Goal: Transaction & Acquisition: Purchase product/service

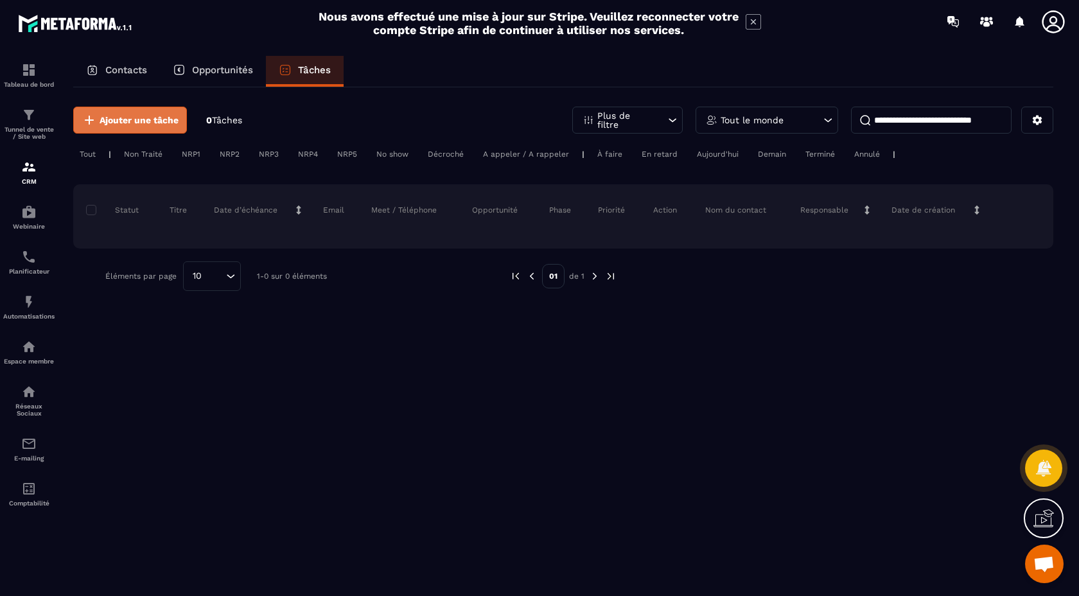
click at [132, 128] on button "Ajouter une tâche" at bounding box center [130, 120] width 114 height 27
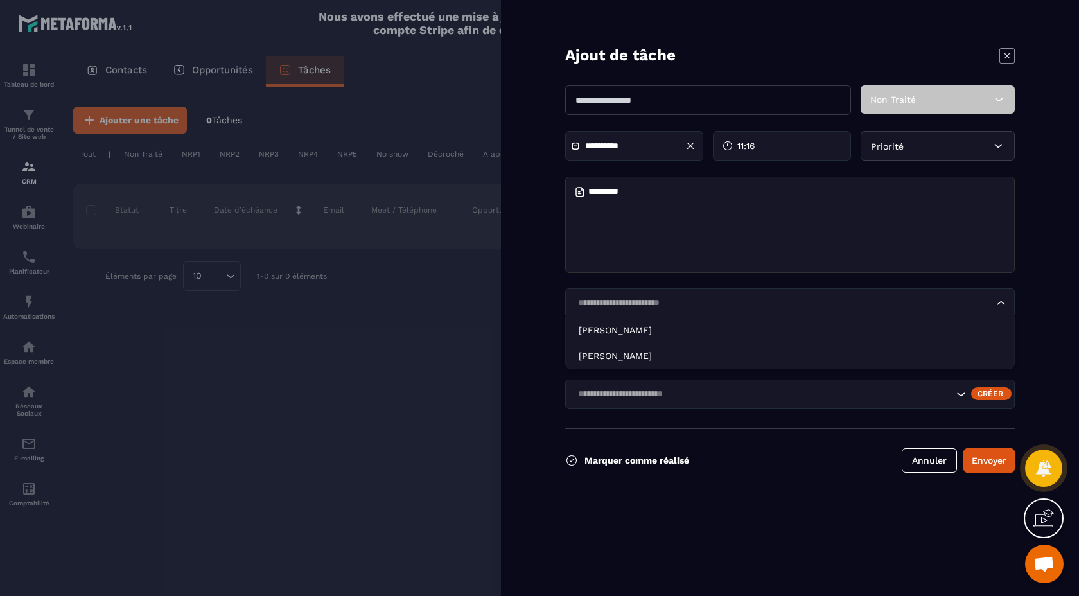
click at [665, 302] on input "Search for option" at bounding box center [783, 303] width 420 height 14
click at [536, 200] on form "**********" at bounding box center [790, 298] width 578 height 596
click at [1006, 56] on icon at bounding box center [1006, 55] width 5 height 5
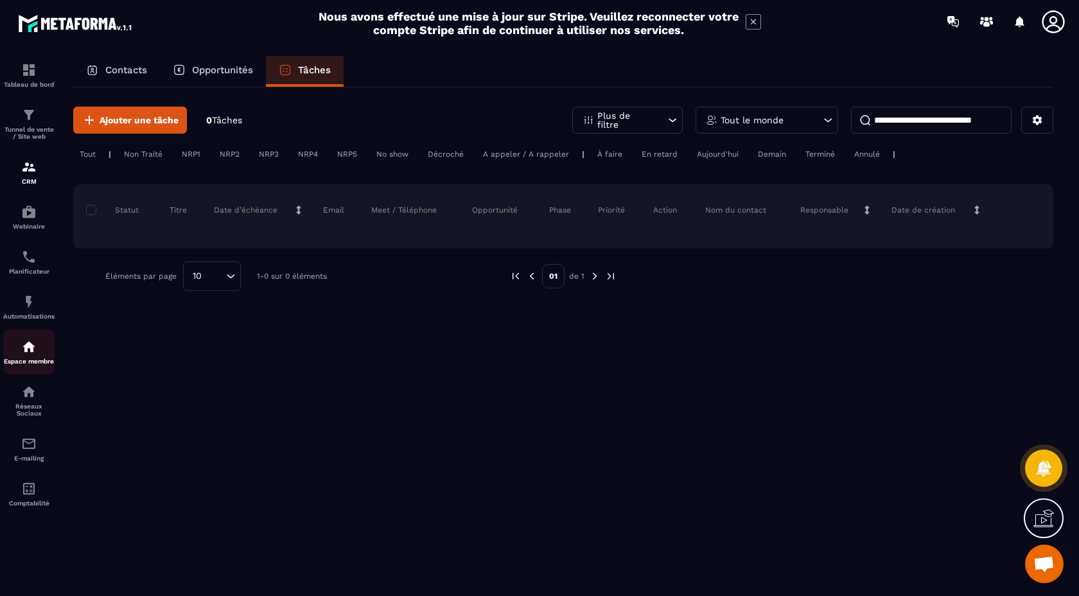
click at [17, 360] on div "Espace membre" at bounding box center [28, 352] width 51 height 26
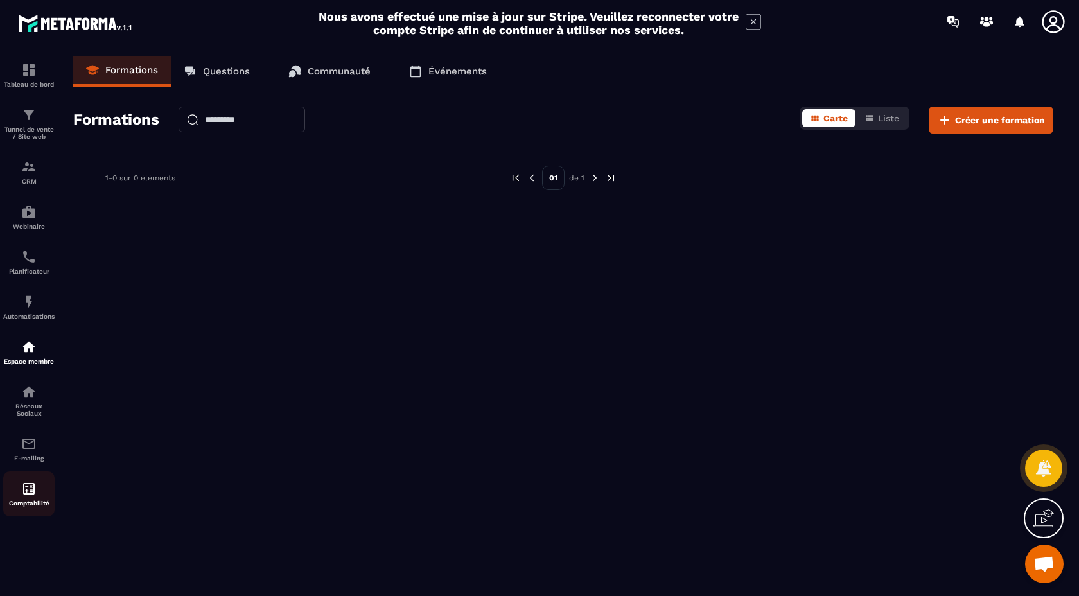
click at [19, 496] on div "Comptabilité" at bounding box center [28, 494] width 51 height 26
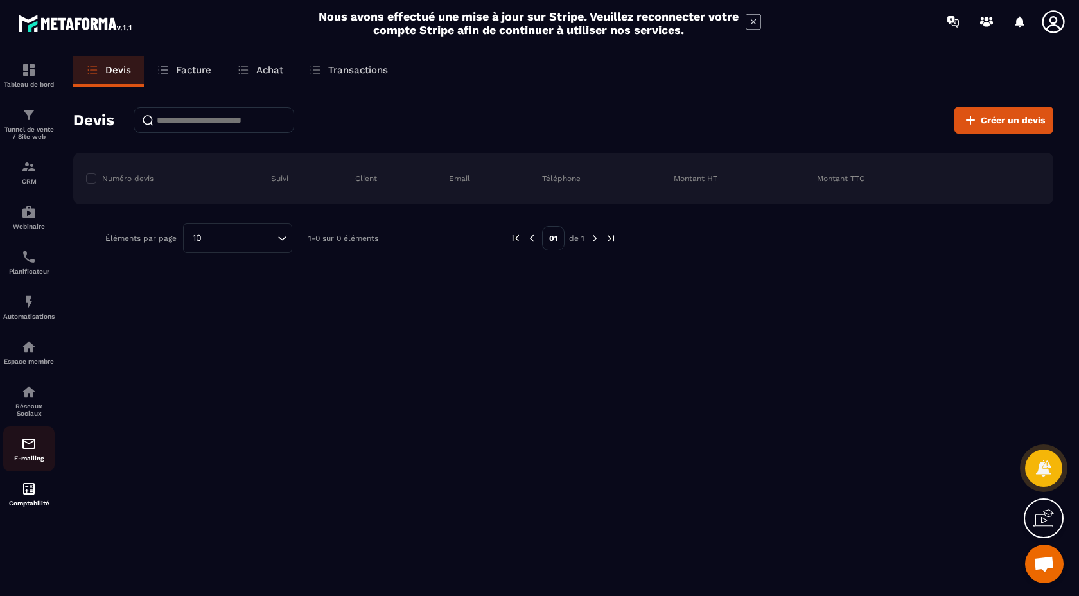
click at [28, 451] on img at bounding box center [28, 443] width 15 height 15
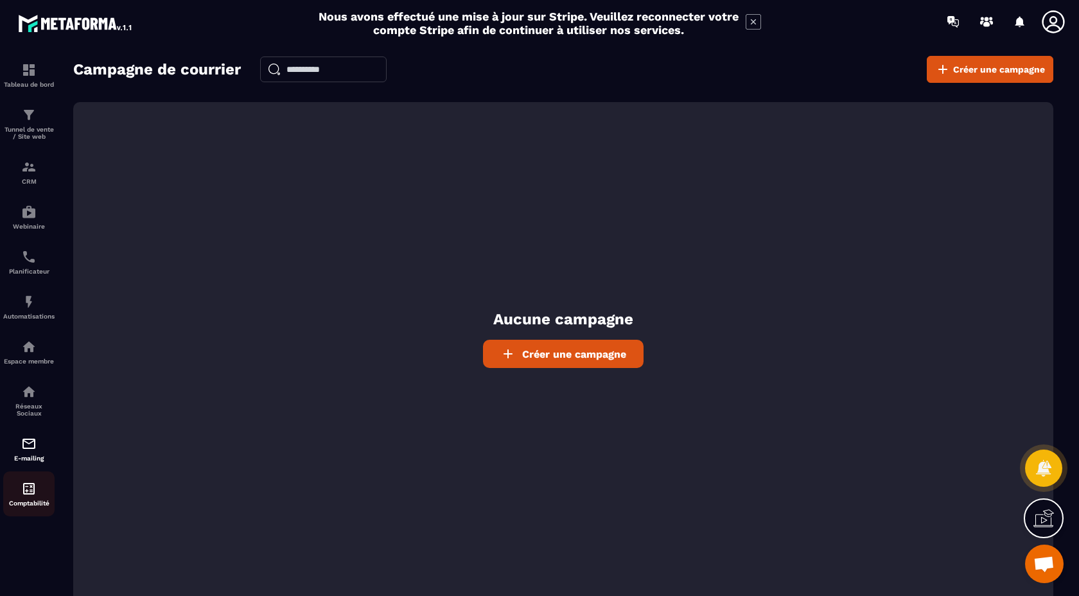
click at [26, 496] on img at bounding box center [28, 488] width 15 height 15
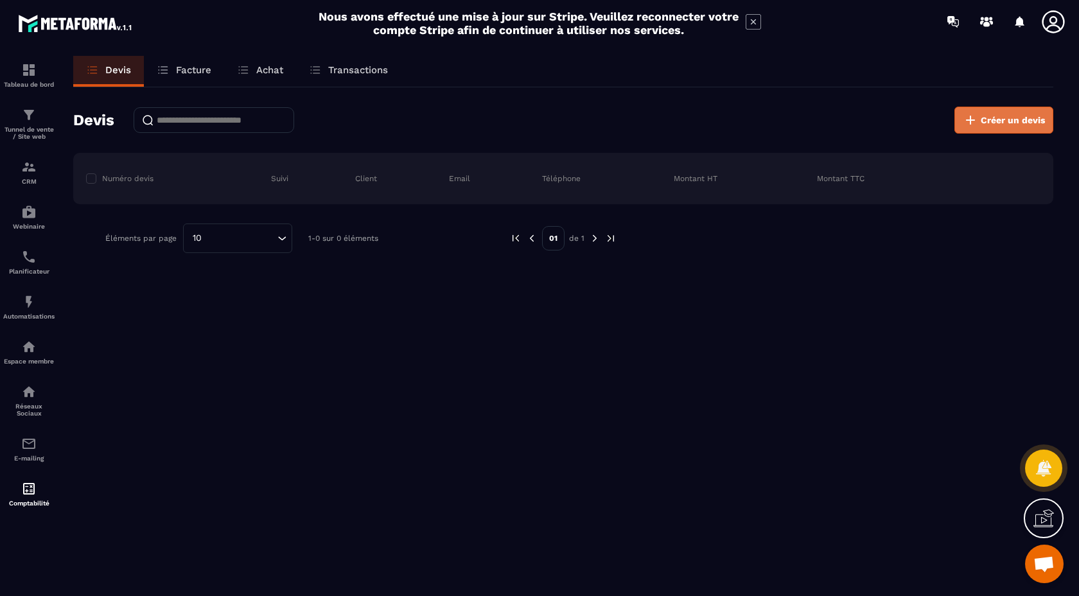
click at [991, 125] on span "Créer un devis" at bounding box center [1013, 120] width 64 height 13
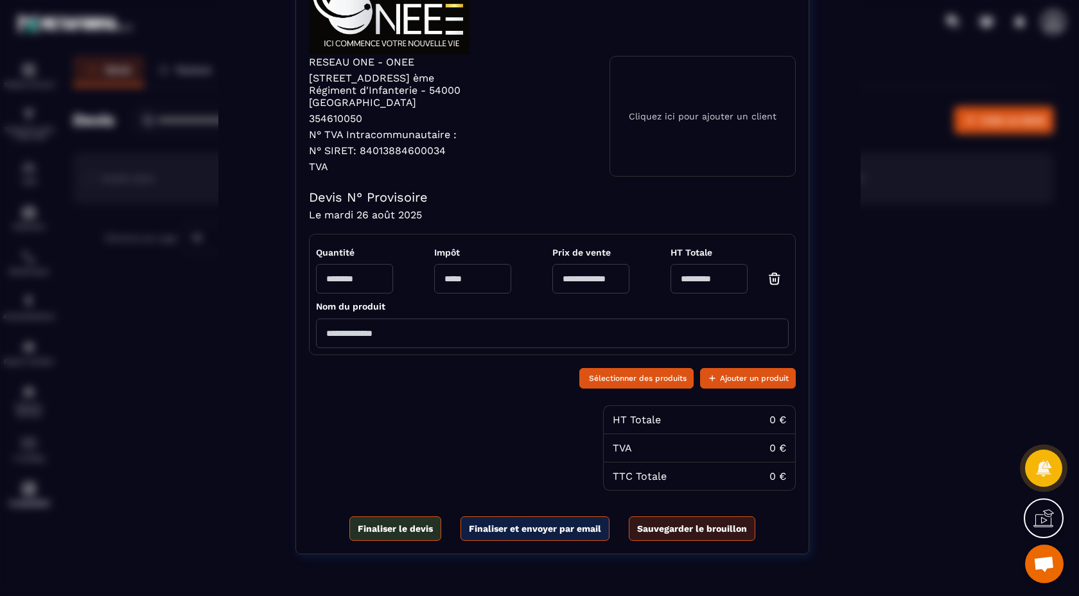
scroll to position [44, 0]
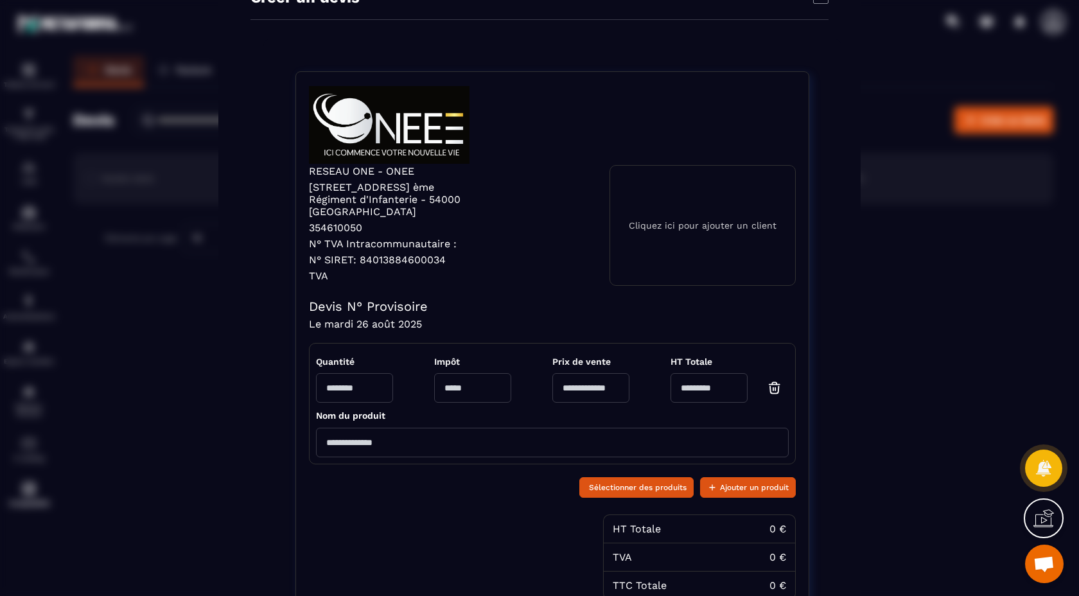
click at [688, 230] on div "Cliquez ici pour ajouter un client" at bounding box center [702, 225] width 186 height 121
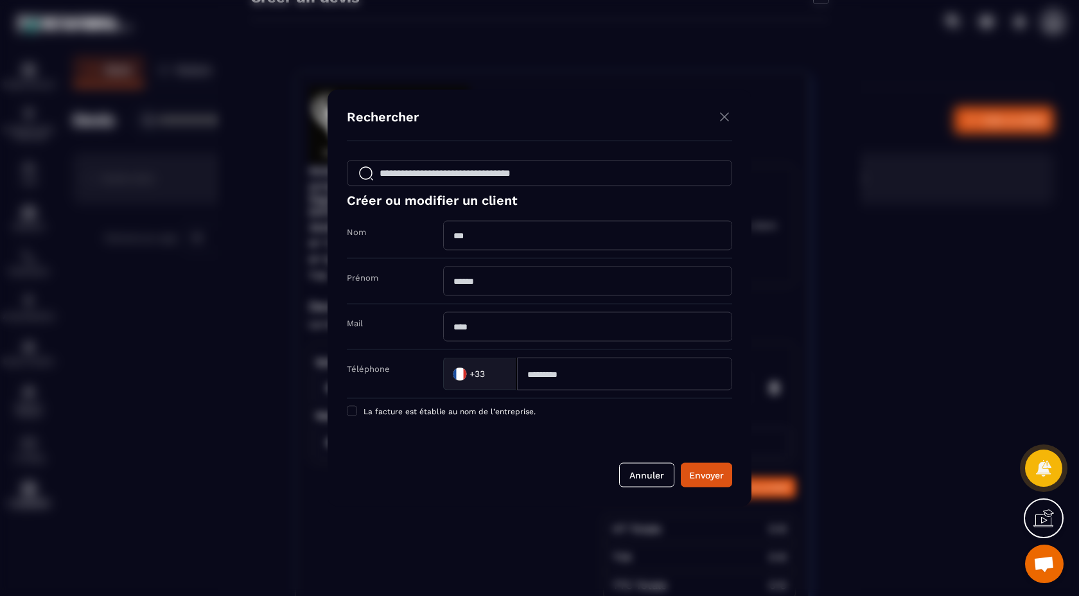
click at [724, 116] on img "Modal window" at bounding box center [724, 117] width 15 height 16
